Goal: Find specific page/section: Find specific page/section

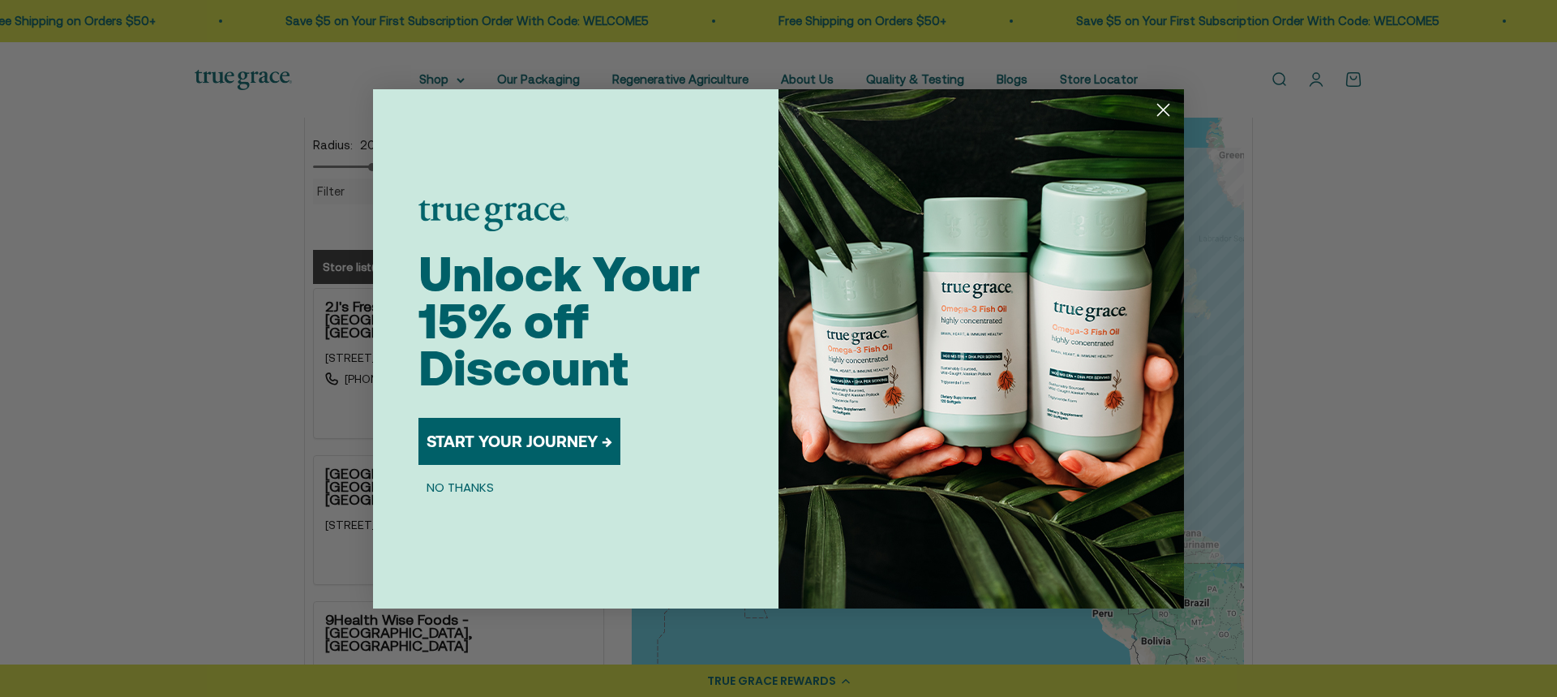
click at [1168, 100] on circle "Close dialog" at bounding box center [1163, 109] width 27 height 27
click at [1168, 105] on icon "Close dialog" at bounding box center [1163, 109] width 11 height 11
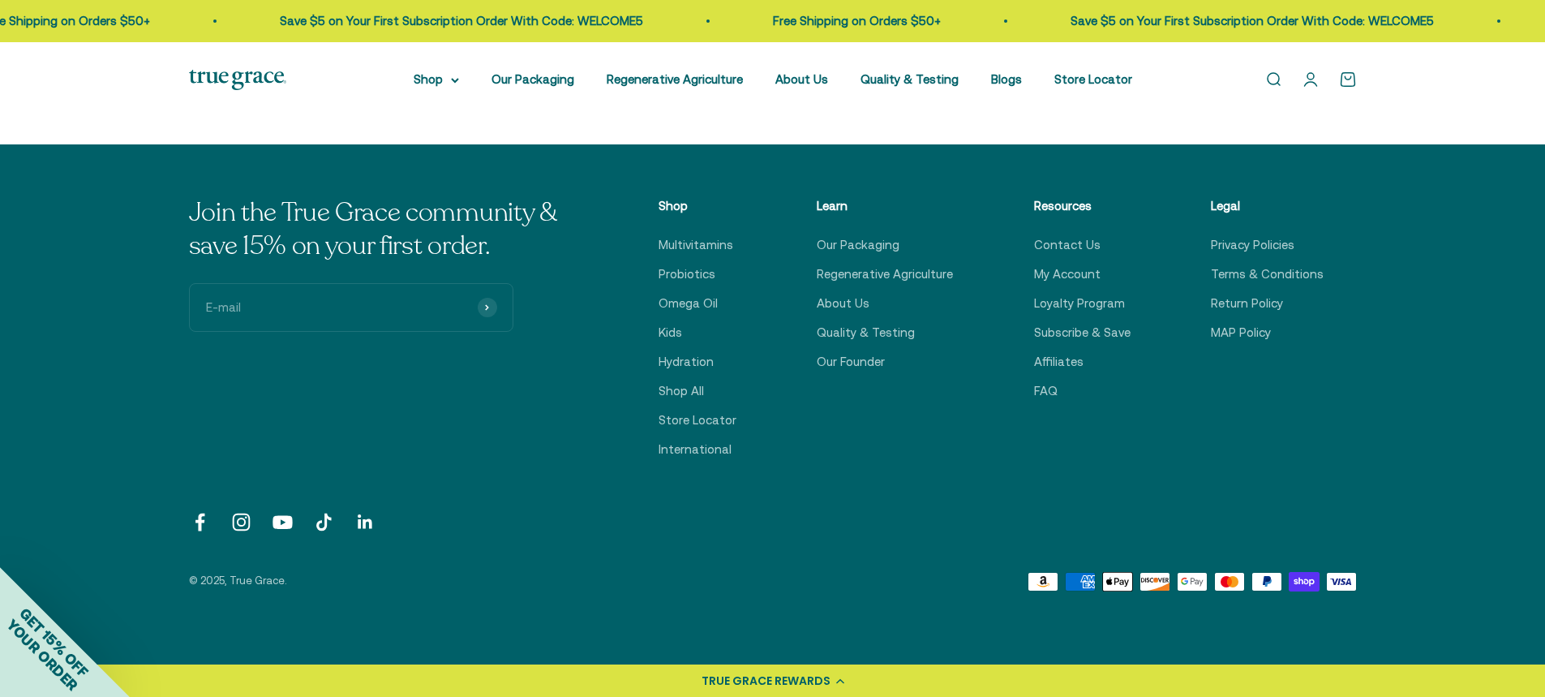
scroll to position [1135, 0]
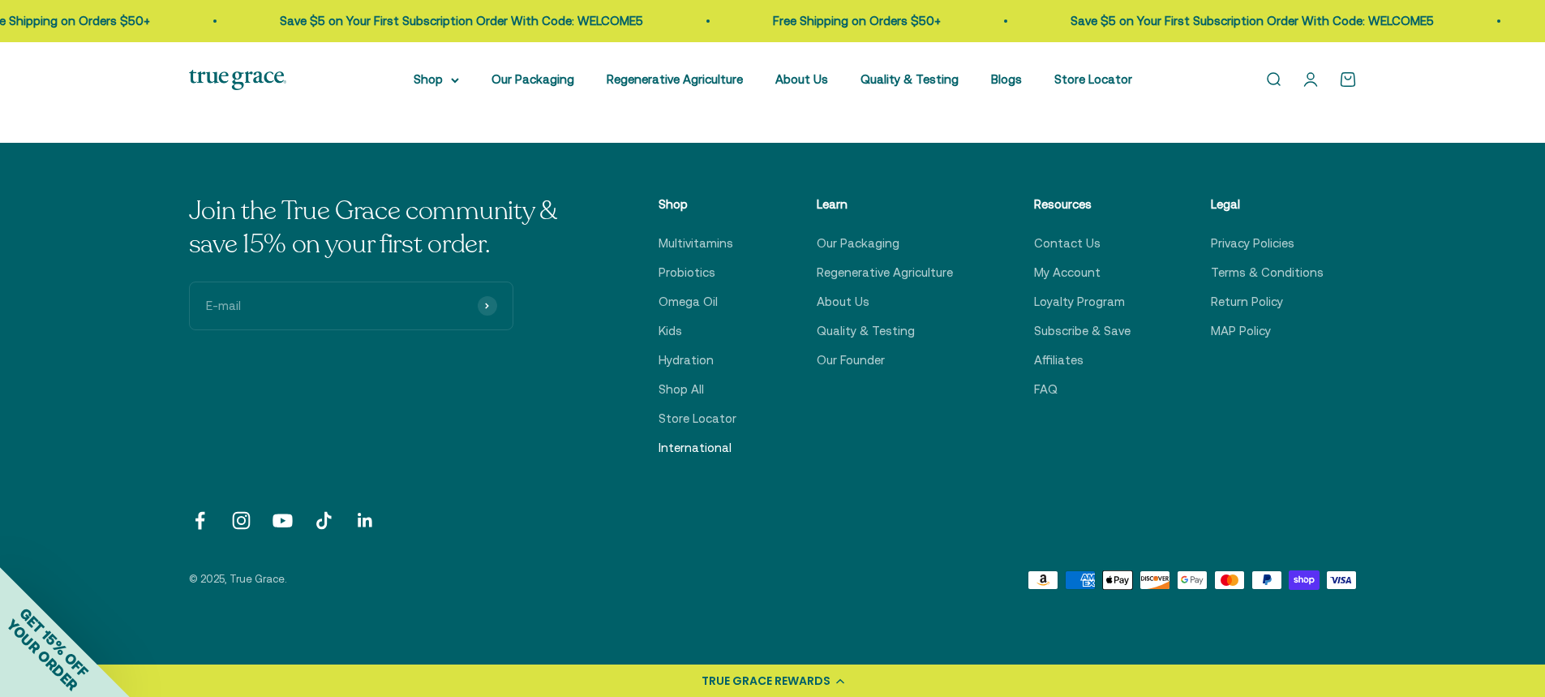
click at [715, 440] on link "International" at bounding box center [695, 447] width 73 height 19
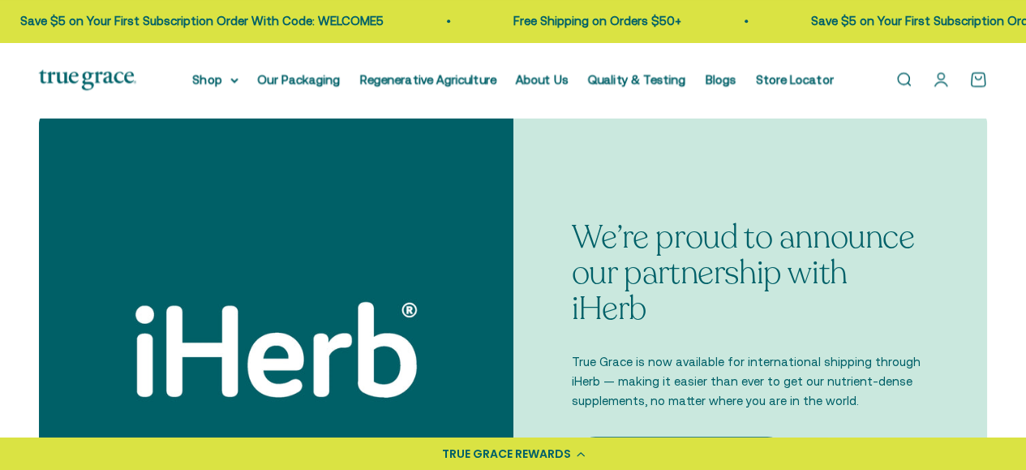
scroll to position [487, 0]
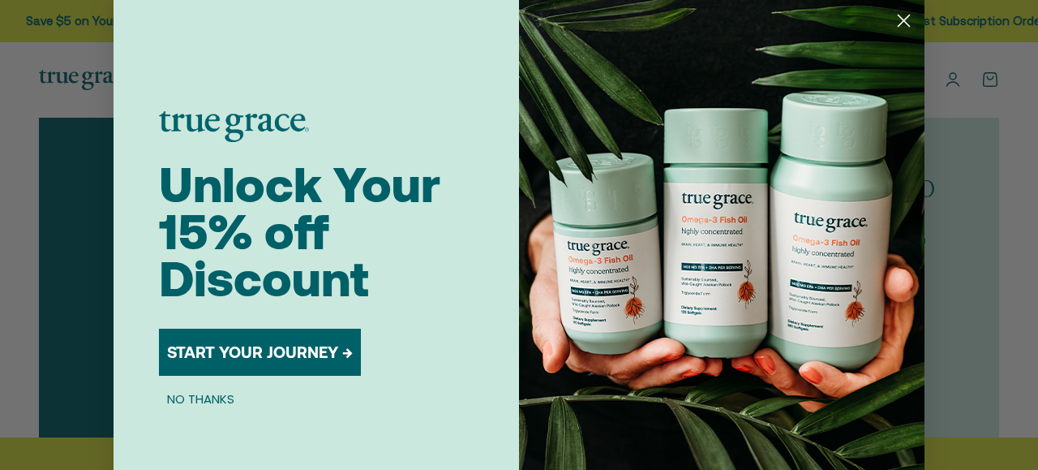
click at [900, 19] on circle "Close dialog" at bounding box center [903, 20] width 27 height 27
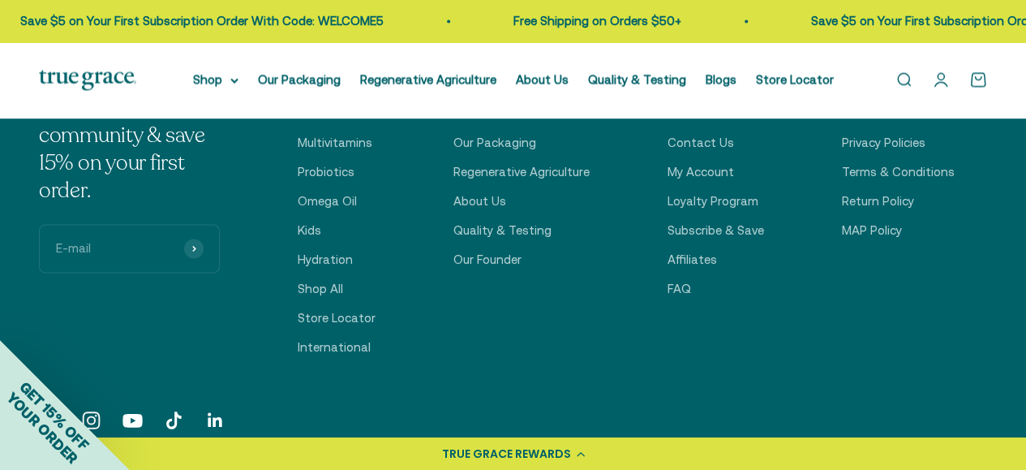
scroll to position [1158, 0]
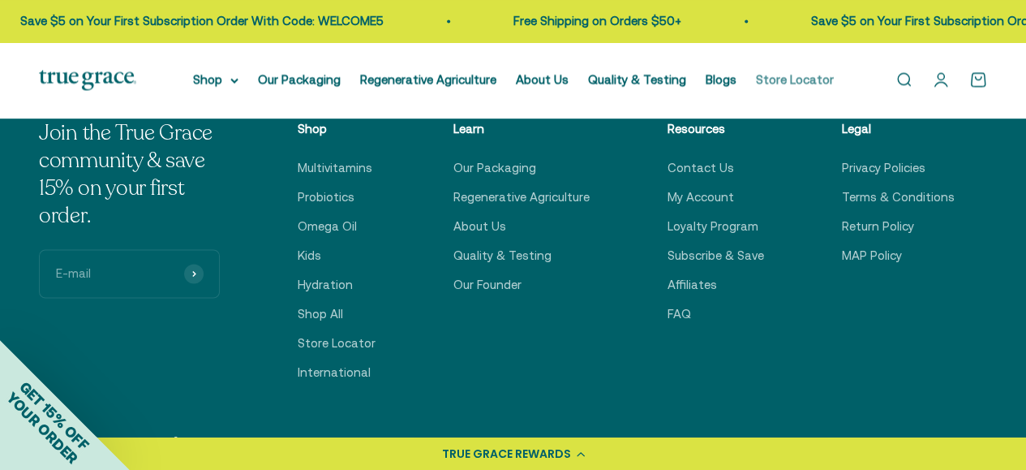
click at [792, 79] on link "Store Locator" at bounding box center [795, 79] width 78 height 14
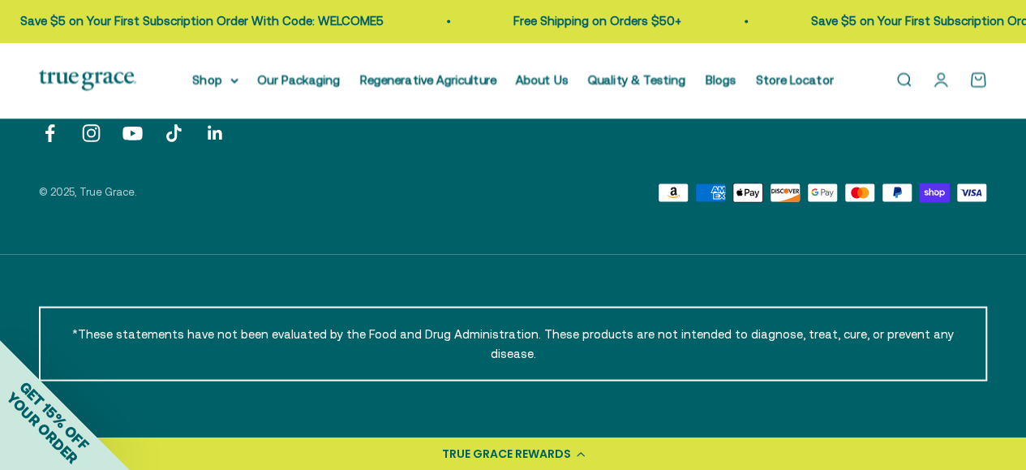
scroll to position [1556, 0]
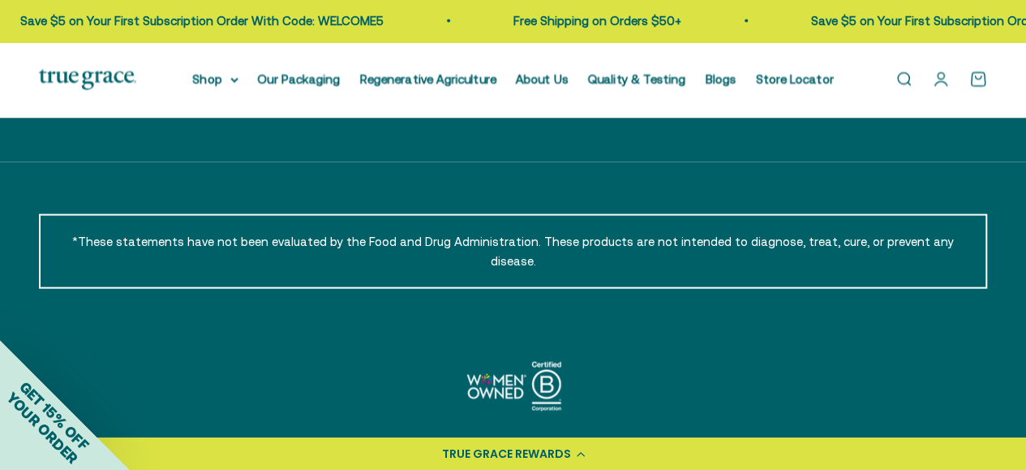
click at [73, 71] on img at bounding box center [87, 80] width 97 height 20
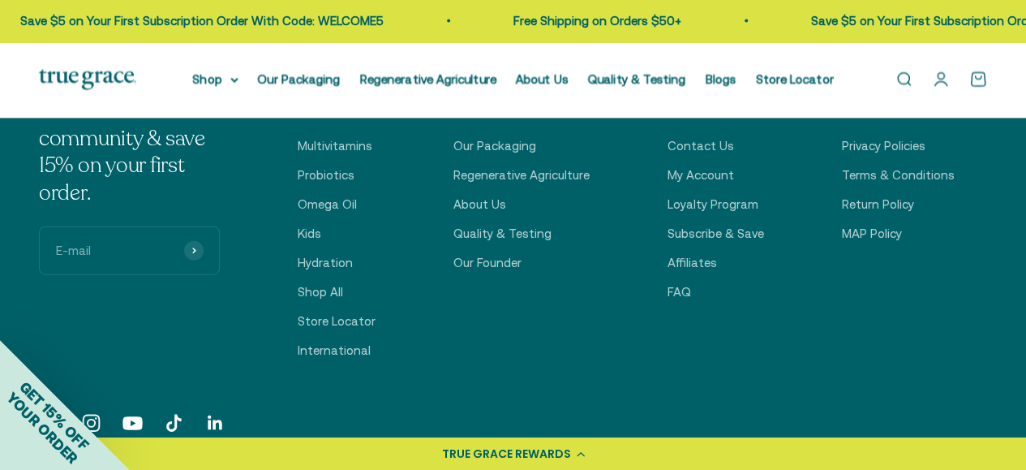
scroll to position [4959, 0]
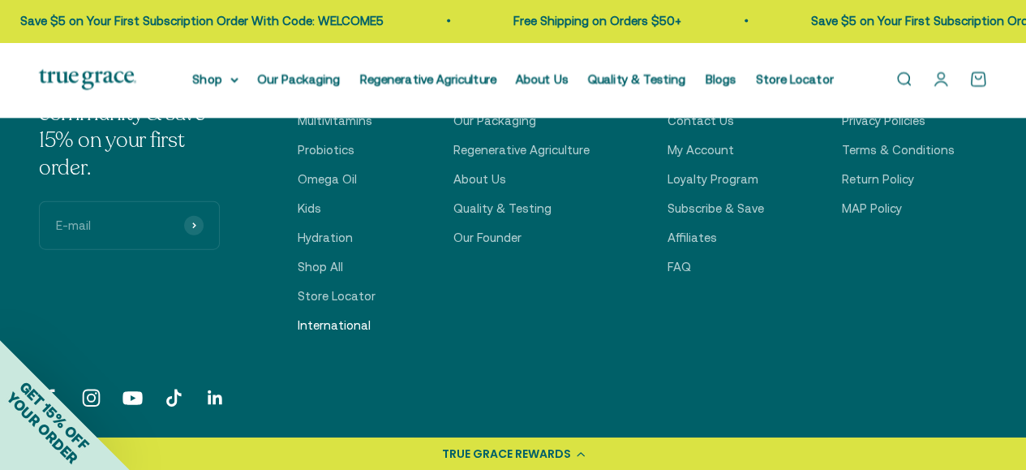
click at [345, 335] on link "International" at bounding box center [334, 324] width 73 height 19
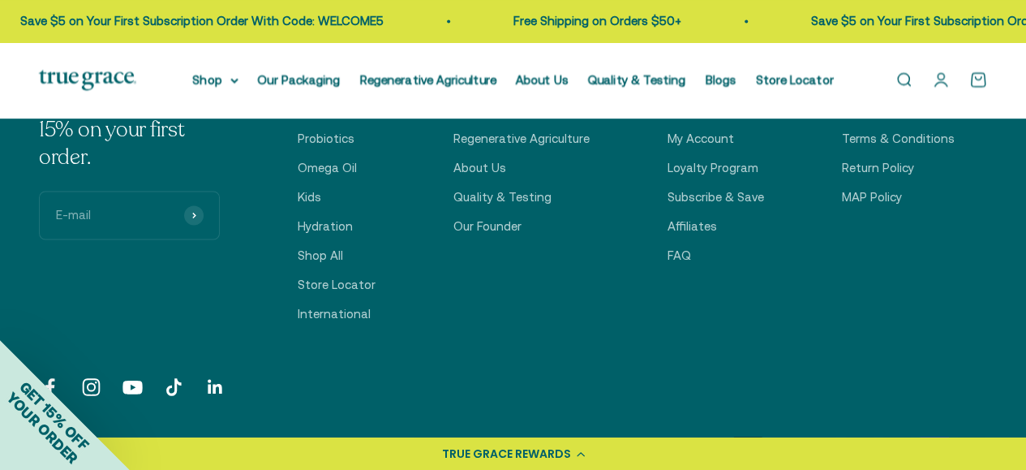
scroll to position [1135, 0]
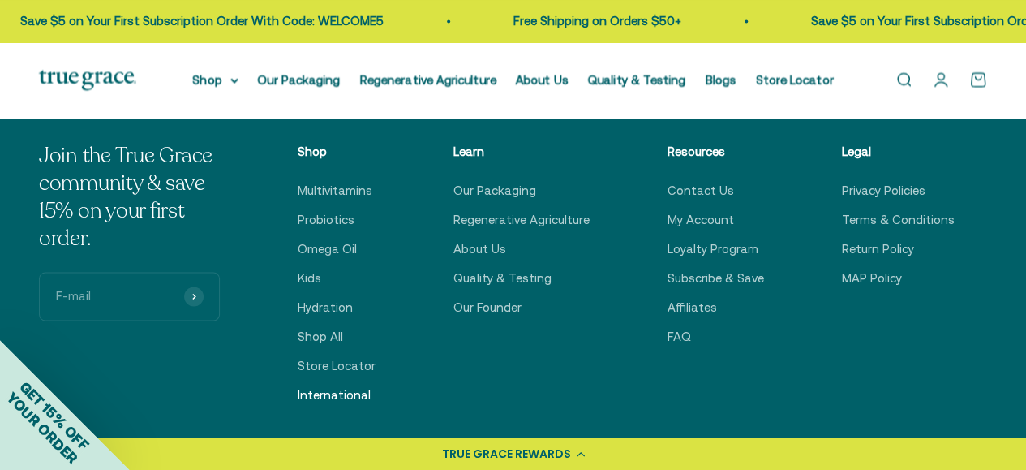
click at [357, 397] on link "International" at bounding box center [334, 394] width 73 height 19
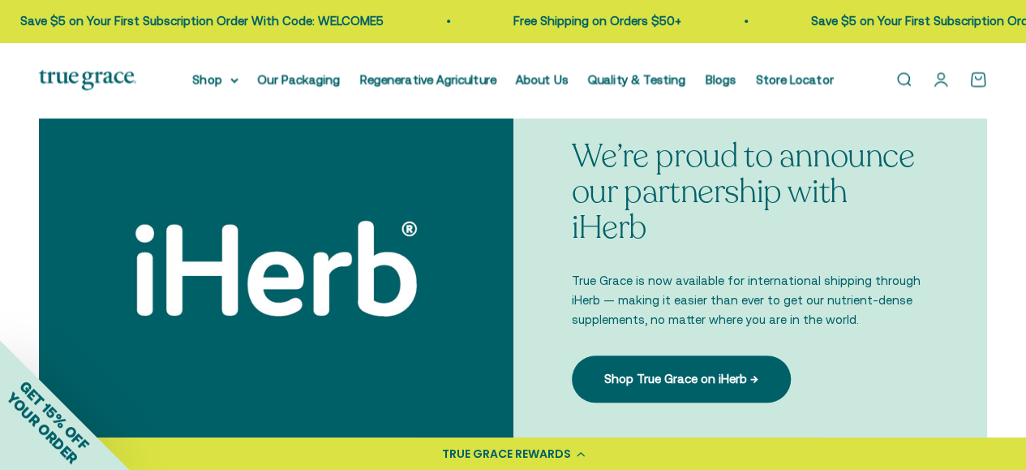
scroll to position [487, 0]
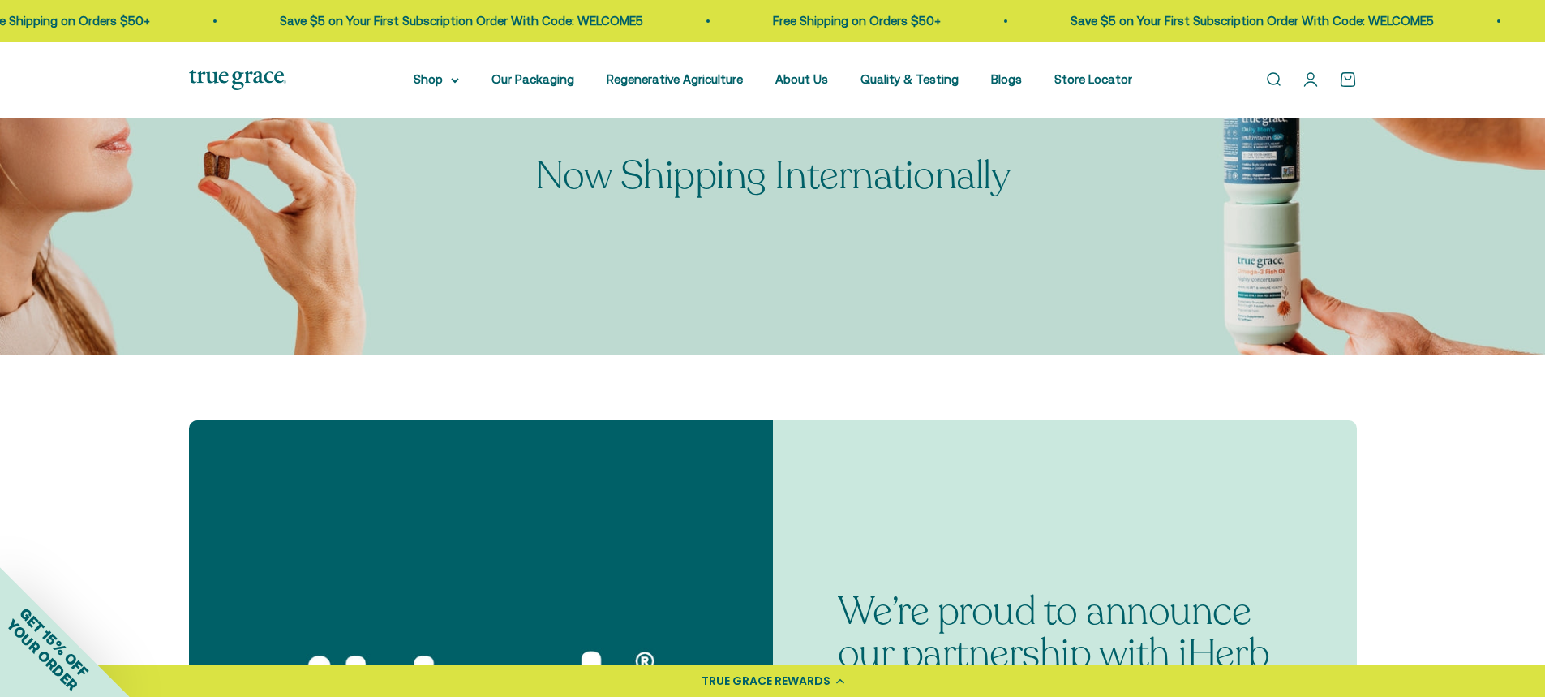
scroll to position [406, 0]
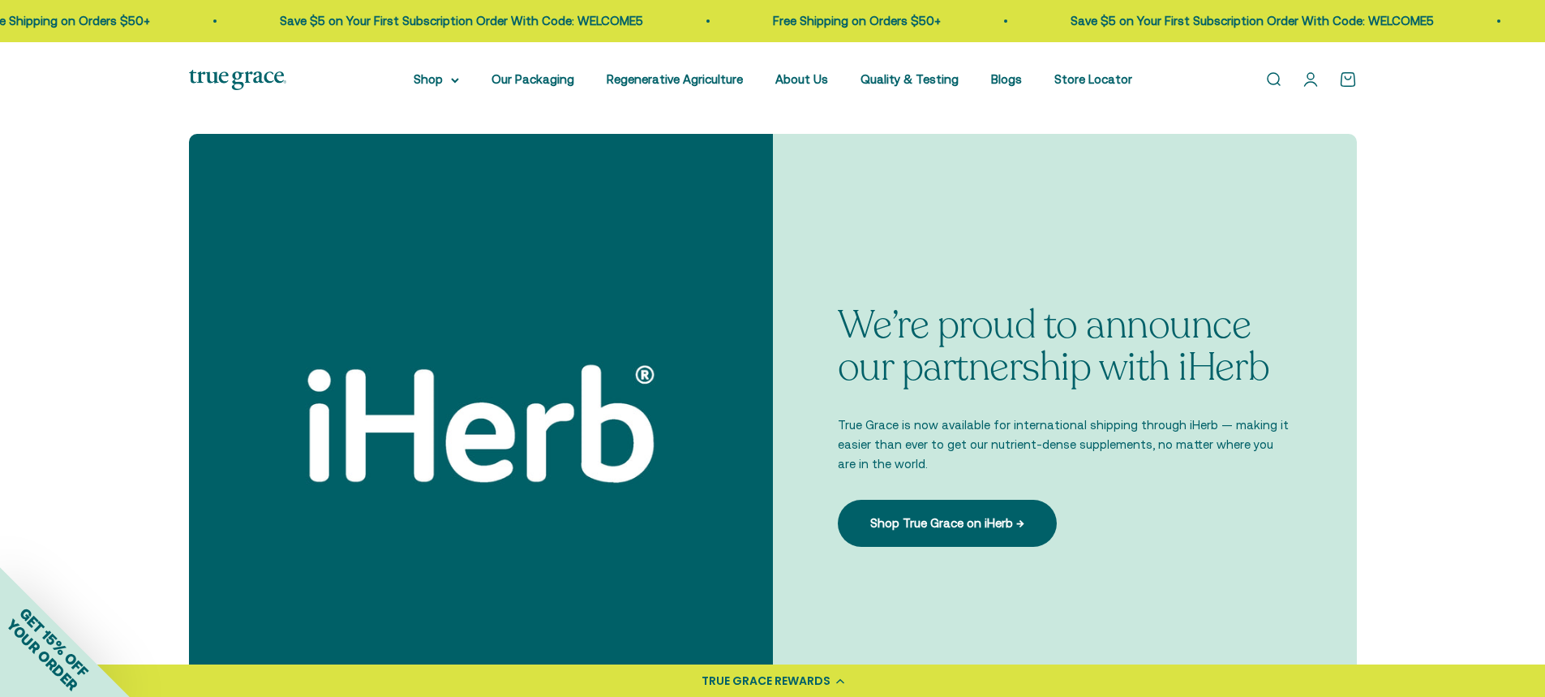
click at [1354, 285] on div "We’re proud to announce our partnership with iHerb True Grace is now available …" at bounding box center [1065, 426] width 584 height 584
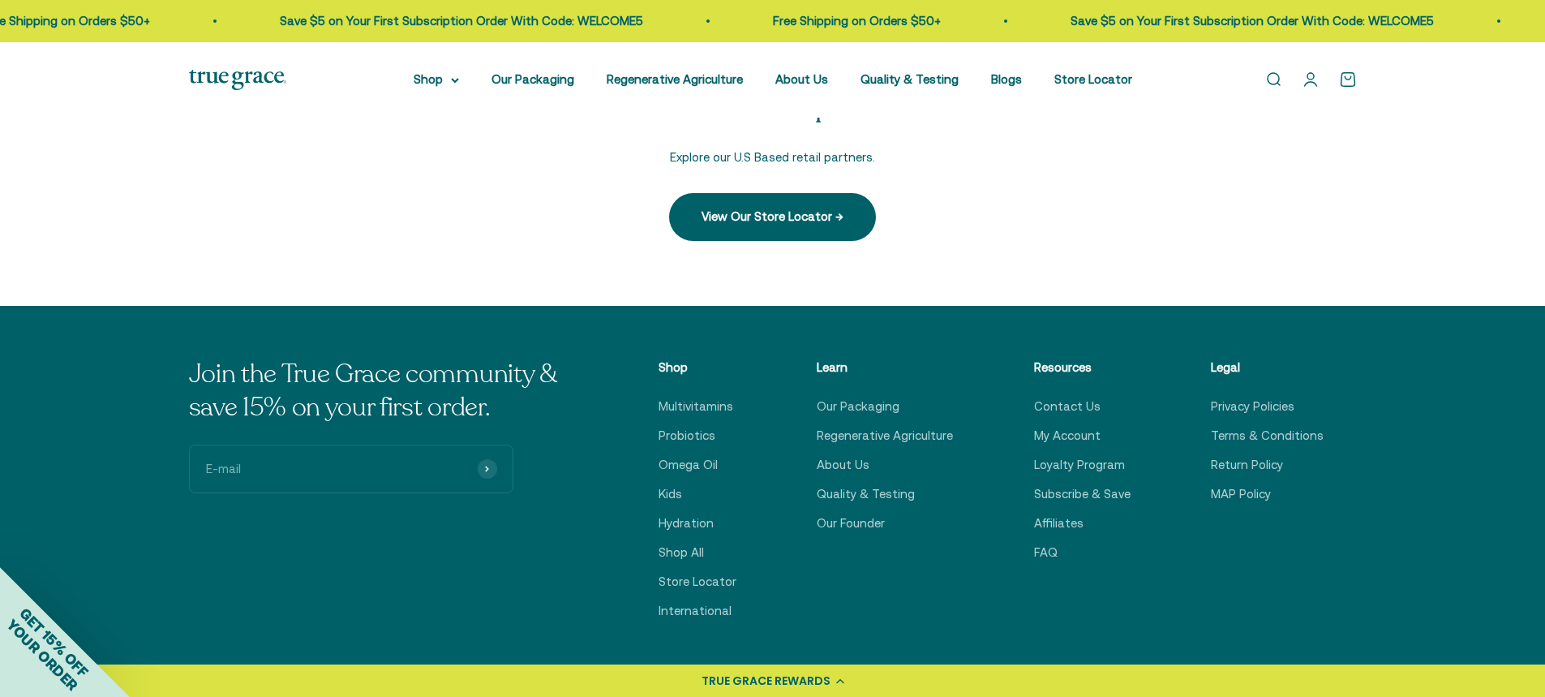
scroll to position [1217, 0]
